Goal: Information Seeking & Learning: Check status

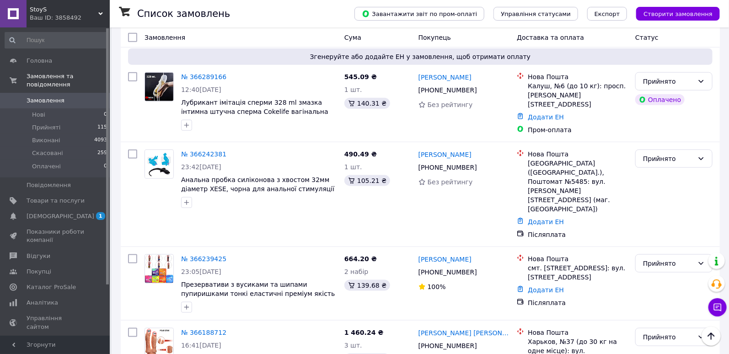
scroll to position [480, 0]
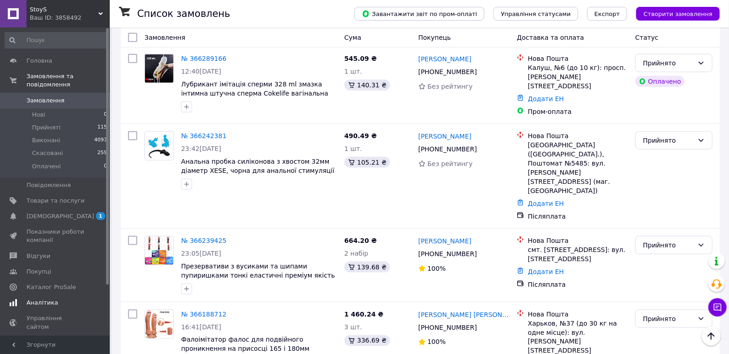
click at [37, 298] on link "Аналітика" at bounding box center [56, 303] width 112 height 16
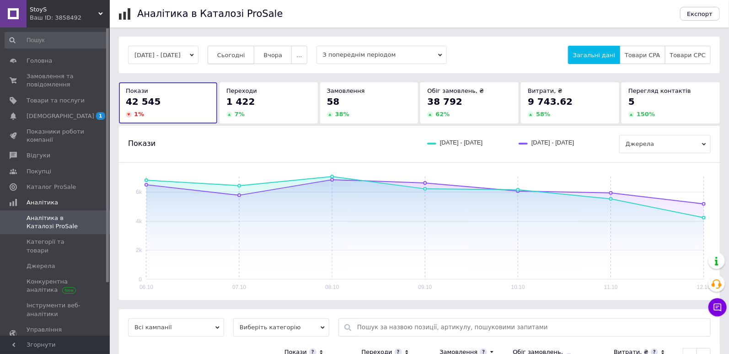
click at [251, 49] on button "Сьогодні" at bounding box center [231, 55] width 47 height 18
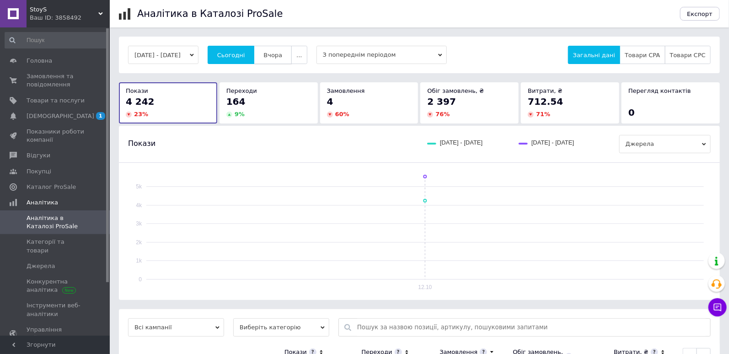
click at [292, 55] on button "Вчора" at bounding box center [273, 55] width 38 height 18
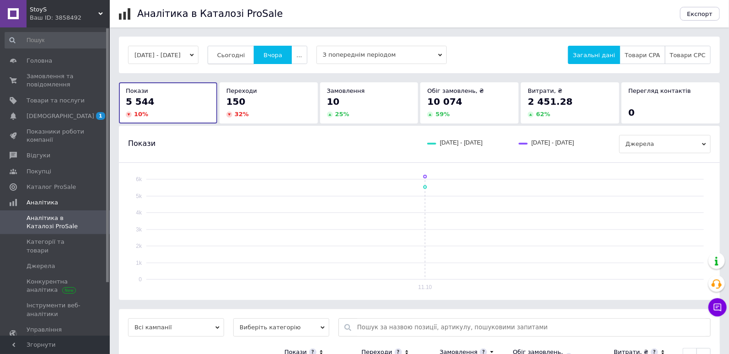
click at [245, 53] on span "Сьогодні" at bounding box center [231, 55] width 28 height 7
